Goal: Task Accomplishment & Management: Complete application form

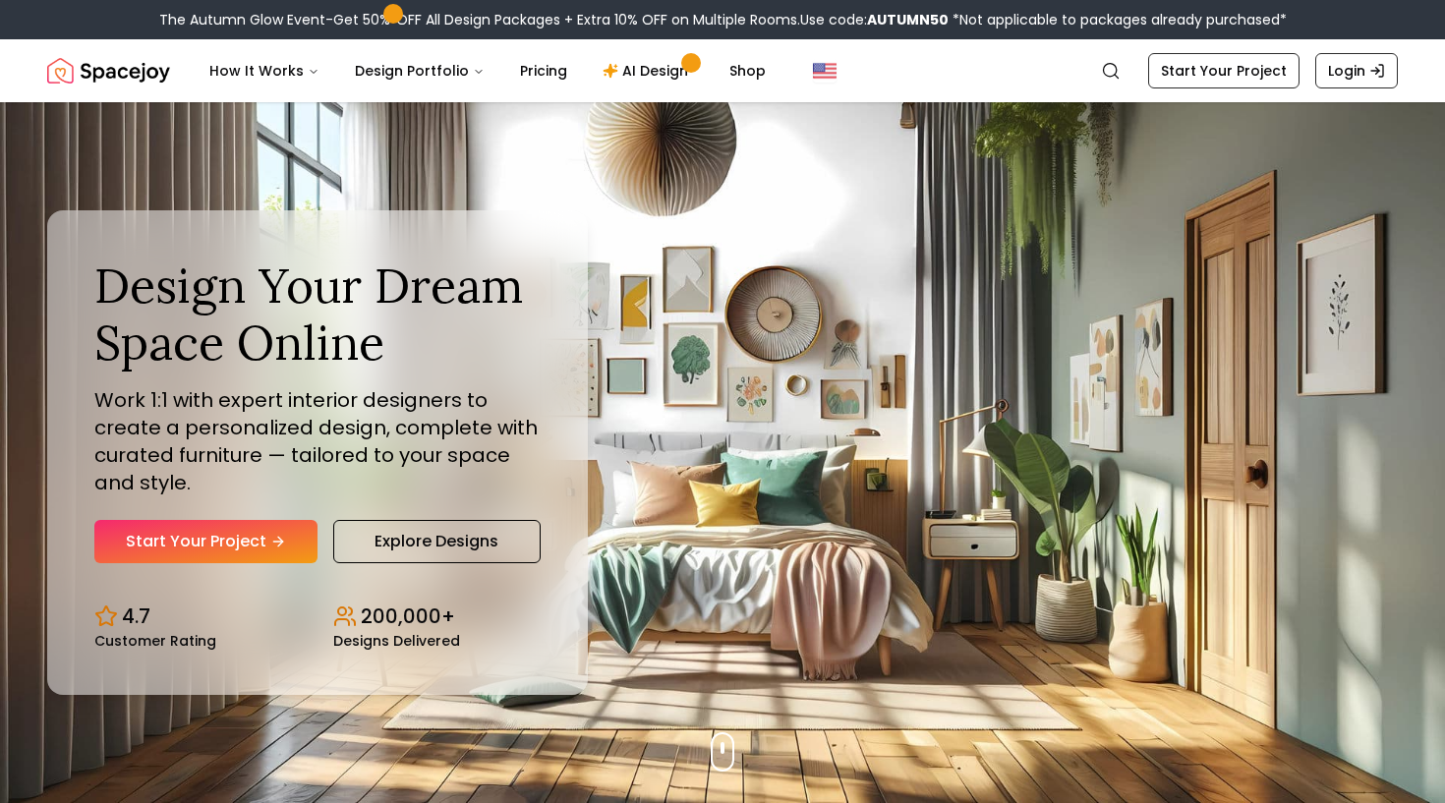
click at [252, 540] on link "Start Your Project" at bounding box center [205, 541] width 223 height 43
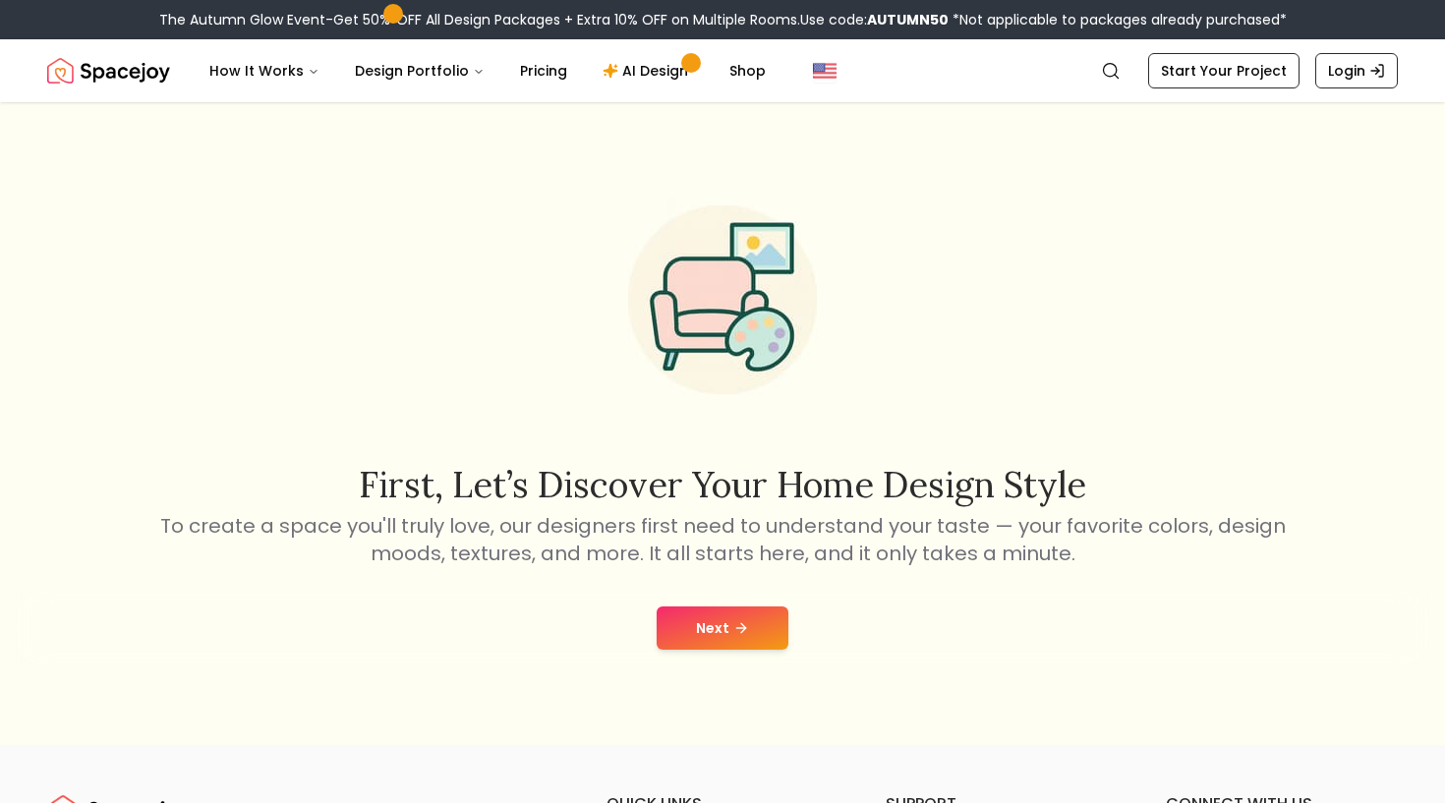
click at [673, 631] on button "Next" at bounding box center [723, 627] width 132 height 43
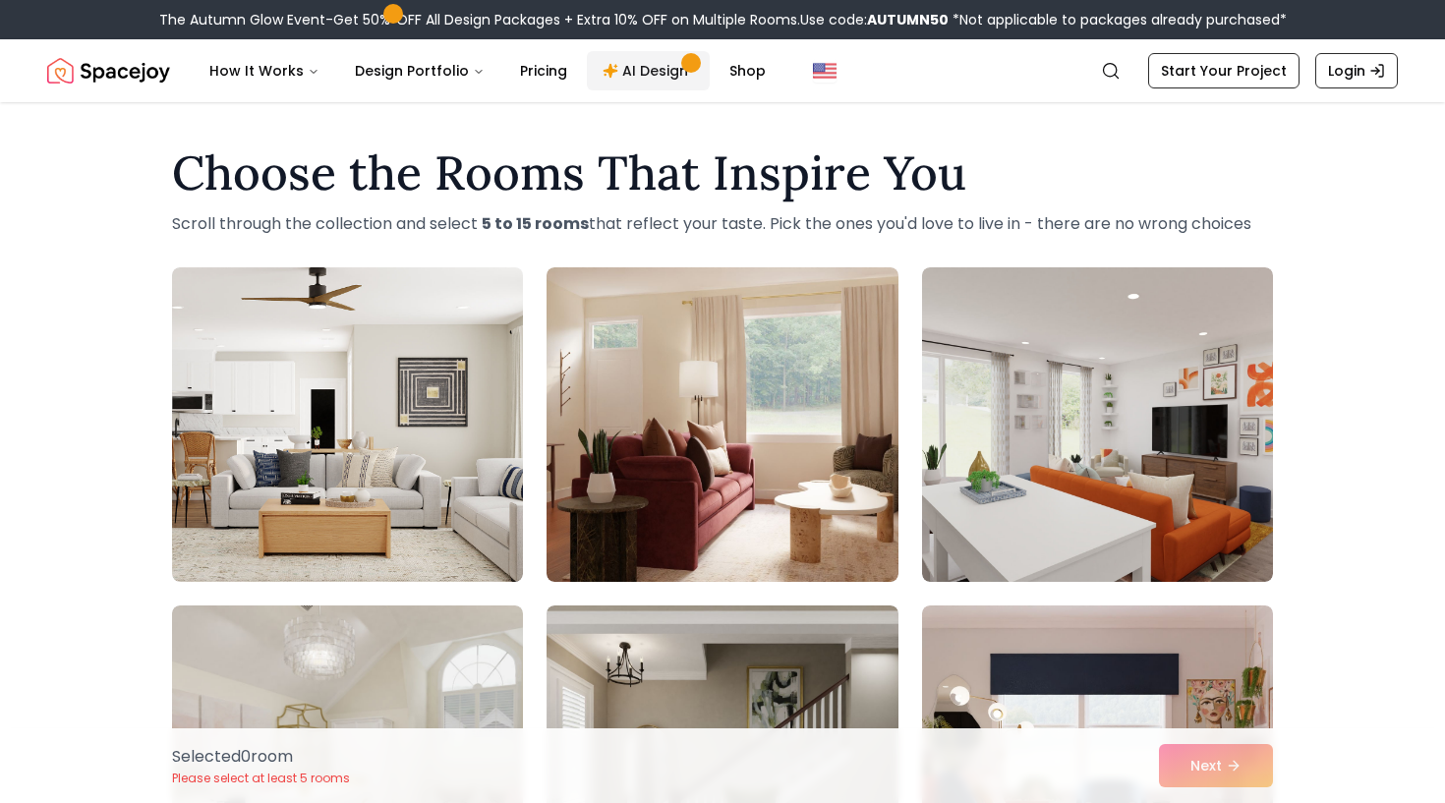
click at [650, 73] on link "AI Design" at bounding box center [648, 70] width 123 height 39
